Goal: Task Accomplishment & Management: Use online tool/utility

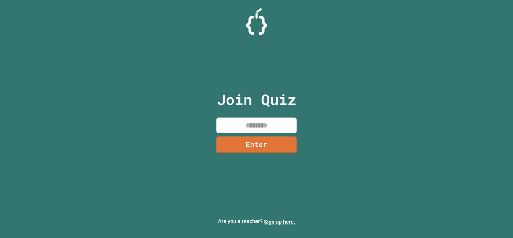
click at [277, 124] on input at bounding box center [256, 126] width 80 height 16
type input "********"
click at [273, 147] on link "Enter" at bounding box center [255, 145] width 81 height 18
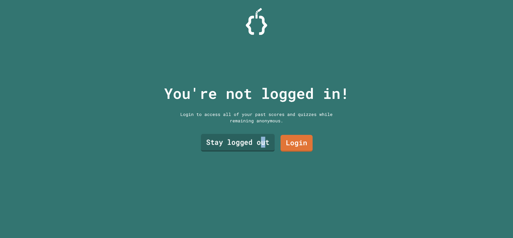
drag, startPoint x: 257, startPoint y: 136, endPoint x: 261, endPoint y: 142, distance: 7.1
click at [261, 142] on link "Stay logged out" at bounding box center [238, 143] width 74 height 18
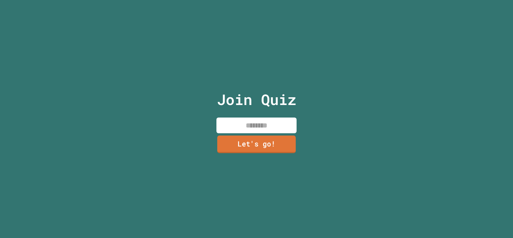
click at [256, 123] on input at bounding box center [256, 126] width 80 height 16
type input "**********"
click at [265, 139] on link "Let's go!" at bounding box center [256, 144] width 73 height 18
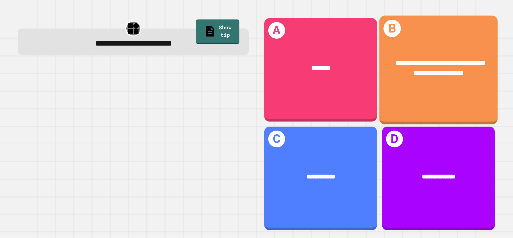
click at [421, 61] on span "**********" at bounding box center [439, 68] width 88 height 17
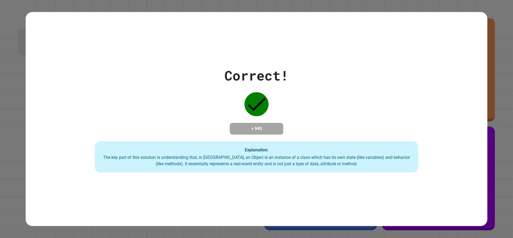
click at [288, 161] on div "The key part of this solution is understanding that, in [GEOGRAPHIC_DATA], an O…" at bounding box center [256, 161] width 312 height 13
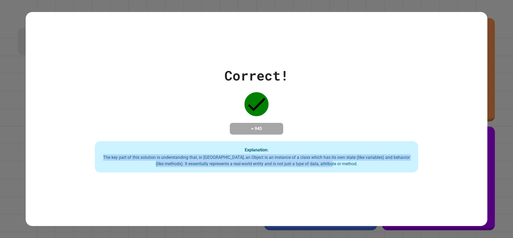
click at [288, 161] on div "The key part of this solution is understanding that, in [GEOGRAPHIC_DATA], an O…" at bounding box center [256, 161] width 312 height 13
click at [258, 94] on icon at bounding box center [256, 104] width 24 height 24
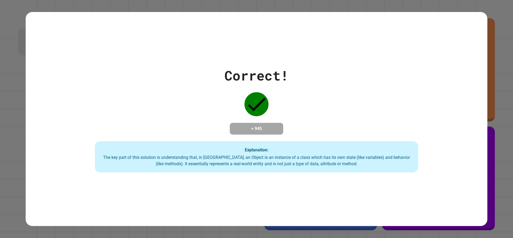
click at [318, 117] on div "Correct! + 945 Explanation: The key part of this solution is understanding that…" at bounding box center [256, 119] width 461 height 107
click at [288, 154] on div "Explanation: The key part of this solution is understanding that, in [GEOGRAPHI…" at bounding box center [256, 157] width 323 height 32
click at [363, 129] on div "Correct! + 945 Explanation: The key part of this solution is understanding that…" at bounding box center [256, 119] width 461 height 107
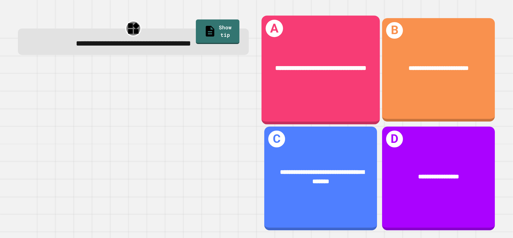
click at [323, 83] on div "**********" at bounding box center [320, 68] width 118 height 36
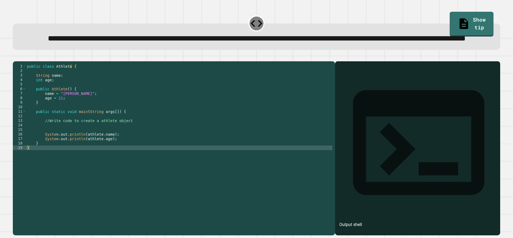
click at [141, 45] on div "**********" at bounding box center [256, 39] width 468 height 12
click at [188, 42] on span "**********" at bounding box center [257, 38] width 418 height 7
click at [39, 167] on div "public class Athlete { String name ; int age ; public Athlete ( ) { name = "[PE…" at bounding box center [179, 136] width 306 height 145
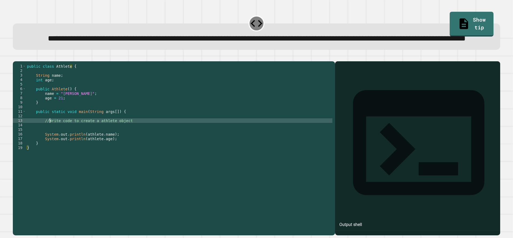
click at [50, 139] on div "public class Athlete { String name ; int age ; public Athlete ( ) { name = "[PE…" at bounding box center [179, 136] width 306 height 145
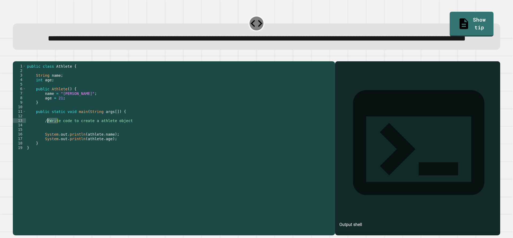
click at [50, 139] on div "public class Athlete { String name ; int age ; public Athlete ( ) { name = "[PE…" at bounding box center [179, 136] width 306 height 145
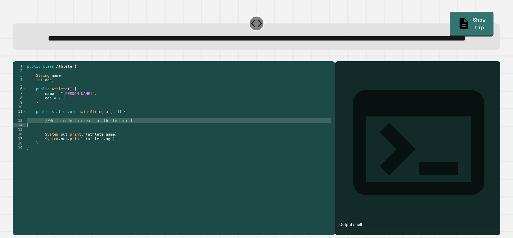
click at [52, 140] on div "public class Athlete { String name ; int age ; public Athlete ( ) { name = "[PE…" at bounding box center [179, 132] width 306 height 136
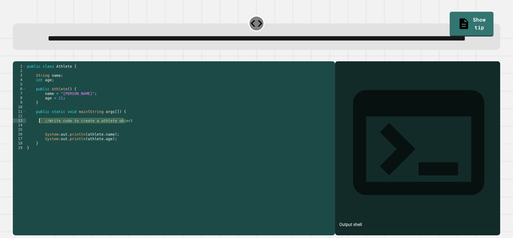
drag, startPoint x: 125, startPoint y: 143, endPoint x: 39, endPoint y: 140, distance: 86.3
click at [39, 140] on div "public class Athlete { String name ; int age ; public Athlete ( ) { name = "[PE…" at bounding box center [179, 136] width 306 height 145
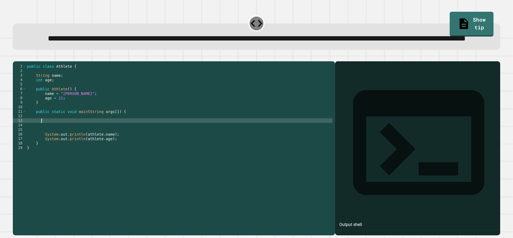
type textarea "*"
click at [248, 42] on span "**********" at bounding box center [257, 38] width 418 height 7
click at [18, 105] on div "9" at bounding box center [19, 102] width 13 height 5
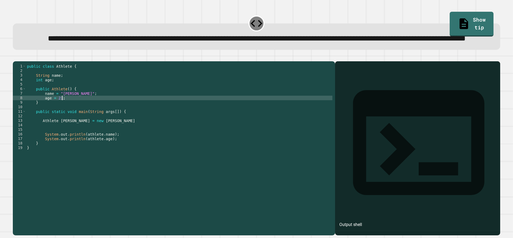
click at [89, 118] on div "public class Athlete { String name ; int age ; public Athlete ( ) { name = "[PE…" at bounding box center [179, 136] width 306 height 145
click at [15, 57] on icon "button" at bounding box center [15, 57] width 0 height 0
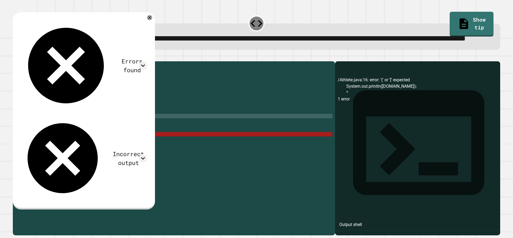
click at [112, 138] on div "public class Athlete { String name ; int age ; public Athlete ( ) { name = "[PE…" at bounding box center [179, 136] width 306 height 145
click at [102, 143] on div "public class Athlete { String name ; int age ; public Athlete ( ) { name = "[PE…" at bounding box center [179, 136] width 306 height 145
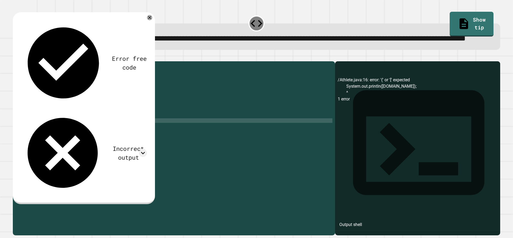
scroll to position [0, 5]
click at [15, 57] on icon "button" at bounding box center [15, 57] width 0 height 0
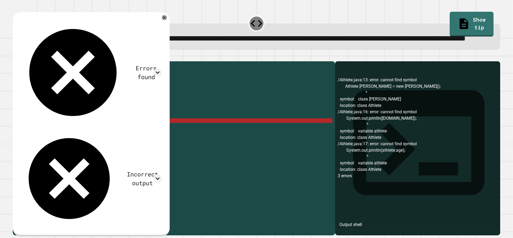
click at [56, 143] on div "public class Athlete { String name ; int age ; public Athlete ( ) { name = "[PE…" at bounding box center [179, 136] width 306 height 145
click at [97, 138] on div "public class Athlete { String name ; int age ; public Athlete ( ) { name = "[PE…" at bounding box center [179, 136] width 306 height 145
click at [97, 141] on div "public class Athlete { String name ; int age ; public Athlete ( ) { name = "[PE…" at bounding box center [179, 136] width 306 height 145
click at [162, 19] on icon at bounding box center [164, 18] width 4 height 4
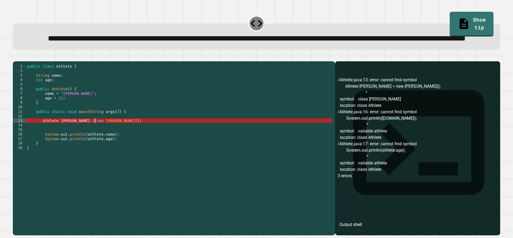
click at [107, 143] on div "public class Athlete { String name ; int age ; public Athlete ( ) { name = "[PE…" at bounding box center [179, 136] width 306 height 145
drag, startPoint x: 103, startPoint y: 144, endPoint x: 21, endPoint y: 143, distance: 82.2
click at [21, 143] on div "**********" at bounding box center [172, 132] width 319 height 136
type textarea "**********"
click at [55, 149] on div "public class Athlete { String name ; int age ; public Athlete ( ) { name = "[PE…" at bounding box center [179, 136] width 306 height 145
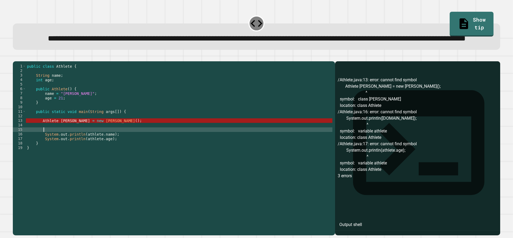
click at [50, 146] on div "public class Athlete { String name ; int age ; public Athlete ( ) { name = "[PE…" at bounding box center [179, 136] width 306 height 145
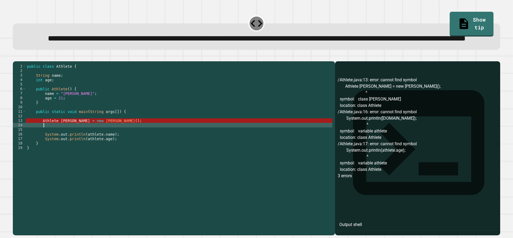
click at [47, 140] on div "public class Athlete { String name ; int age ; public Athlete ( ) { name = "[PE…" at bounding box center [179, 136] width 306 height 145
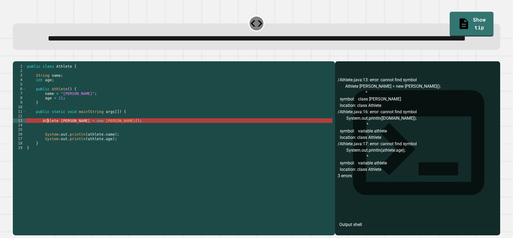
click at [47, 140] on div "public class Athlete { String name ; int age ; public Athlete ( ) { name = "[PE…" at bounding box center [179, 136] width 306 height 145
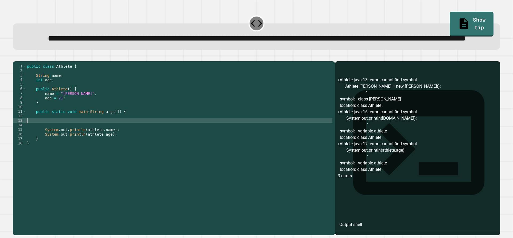
scroll to position [0, 0]
click at [51, 147] on div "public class Athlete { String name ; int age ; public Athlete ( ) { name = "[PE…" at bounding box center [179, 136] width 306 height 145
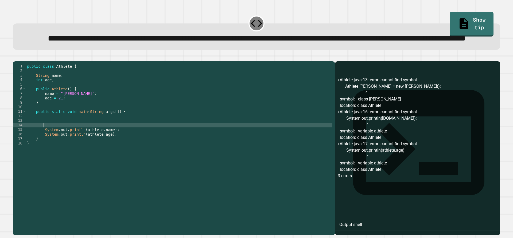
paste textarea "**********"
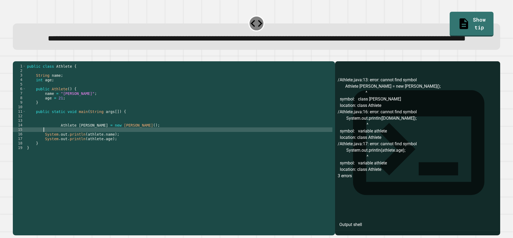
click at [57, 144] on div "public class Athlete { String name ; int age ; public Athlete ( ) { name = "[PE…" at bounding box center [179, 136] width 306 height 145
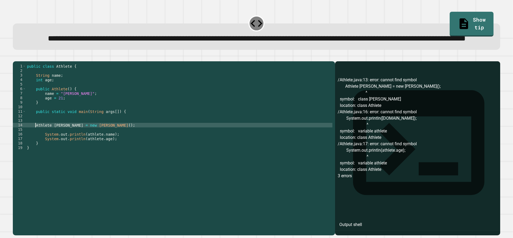
click at [15, 57] on icon "button" at bounding box center [15, 57] width 0 height 0
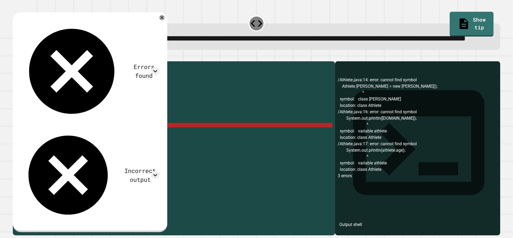
click at [90, 147] on div "public class Athlete { String name ; int age ; public Athlete ( ) { name = "[PE…" at bounding box center [179, 136] width 306 height 145
click at [82, 147] on div "public class Athlete { String name ; int age ; public Athlete ( ) { name = "[PE…" at bounding box center [179, 136] width 306 height 145
click at [84, 147] on div "public class Athlete { String name ; int age ; public Athlete ( ) { name = "[PE…" at bounding box center [179, 136] width 306 height 145
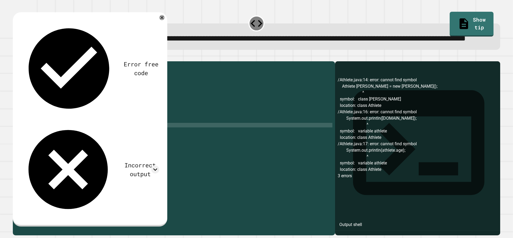
scroll to position [0, 5]
click at [17, 66] on div "Error free code /Athlete.java:14: error: cannot find symbol Athlete [PERSON_NAM…" at bounding box center [90, 119] width 154 height 214
click at [15, 57] on button "button" at bounding box center [15, 57] width 0 height 0
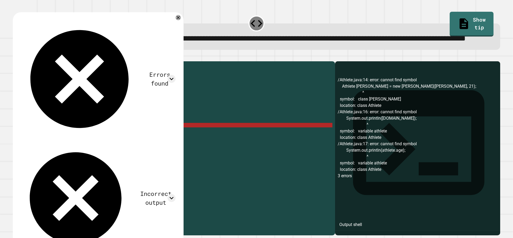
click at [94, 146] on div "public class Athlete { String name ; int age ; public Athlete ( ) { name = "[PE…" at bounding box center [179, 136] width 306 height 145
drag, startPoint x: 101, startPoint y: 148, endPoint x: 85, endPoint y: 144, distance: 16.3
click at [85, 144] on div "public class Athlete { String name ; int age ; public Athlete ( ) { name = "[PE…" at bounding box center [179, 136] width 306 height 145
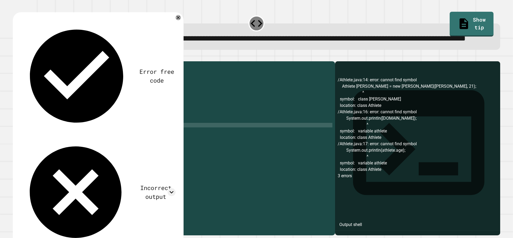
type textarea "**********"
click at [153, 34] on div "Error free code /Athlete.java:14: error: cannot find symbol Athlete [PERSON_NAM…" at bounding box center [98, 134] width 160 height 233
click at [175, 20] on icon at bounding box center [177, 17] width 5 height 5
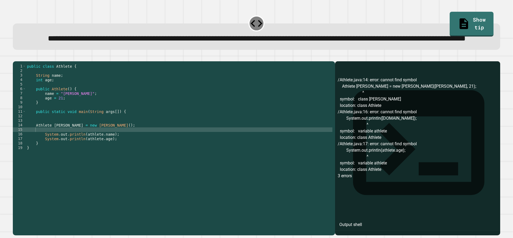
click at [21, 62] on icon "button" at bounding box center [19, 60] width 3 height 4
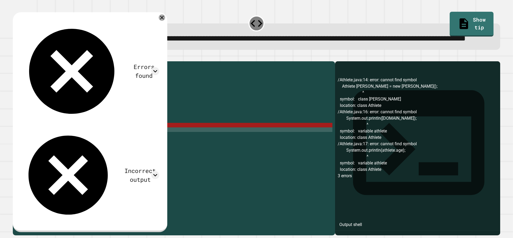
click at [159, 21] on icon at bounding box center [162, 17] width 6 height 6
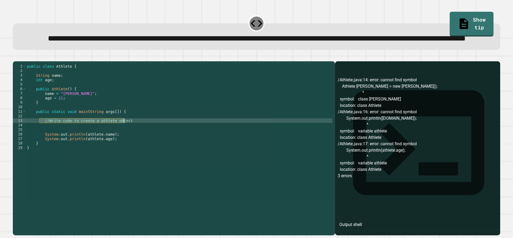
click at [78, 141] on div "public class Athlete { String name ; int age ; public Athlete ( ) { name = "[PE…" at bounding box center [179, 132] width 306 height 136
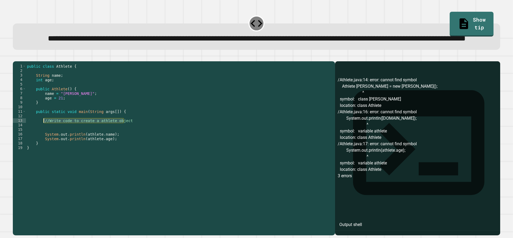
drag, startPoint x: 127, startPoint y: 141, endPoint x: 44, endPoint y: 141, distance: 82.8
click at [44, 141] on div "public class Athlete { String name ; int age ; public Athlete ( ) { name = "[PE…" at bounding box center [179, 136] width 306 height 145
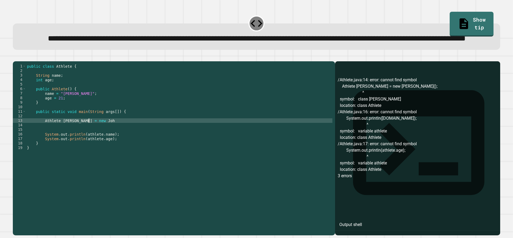
scroll to position [0, 4]
type textarea "**********"
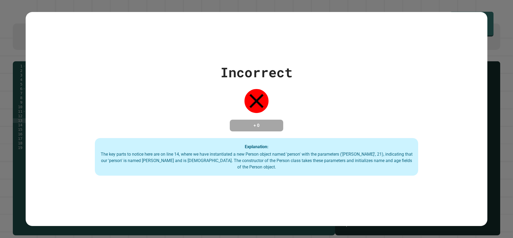
scroll to position [0, 5]
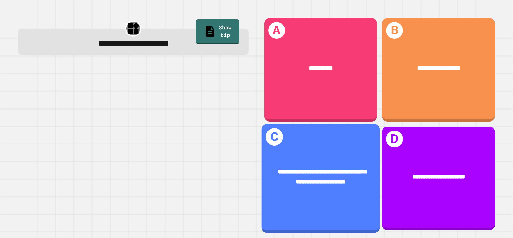
click at [321, 183] on div "**********" at bounding box center [320, 177] width 118 height 46
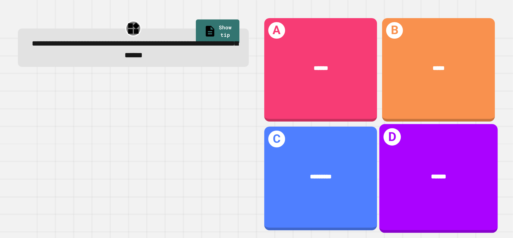
click at [446, 164] on div "******" at bounding box center [438, 177] width 118 height 36
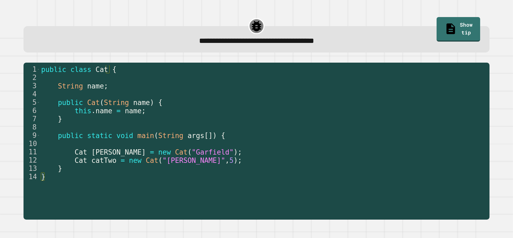
type textarea "*"
